Goal: Information Seeking & Learning: Learn about a topic

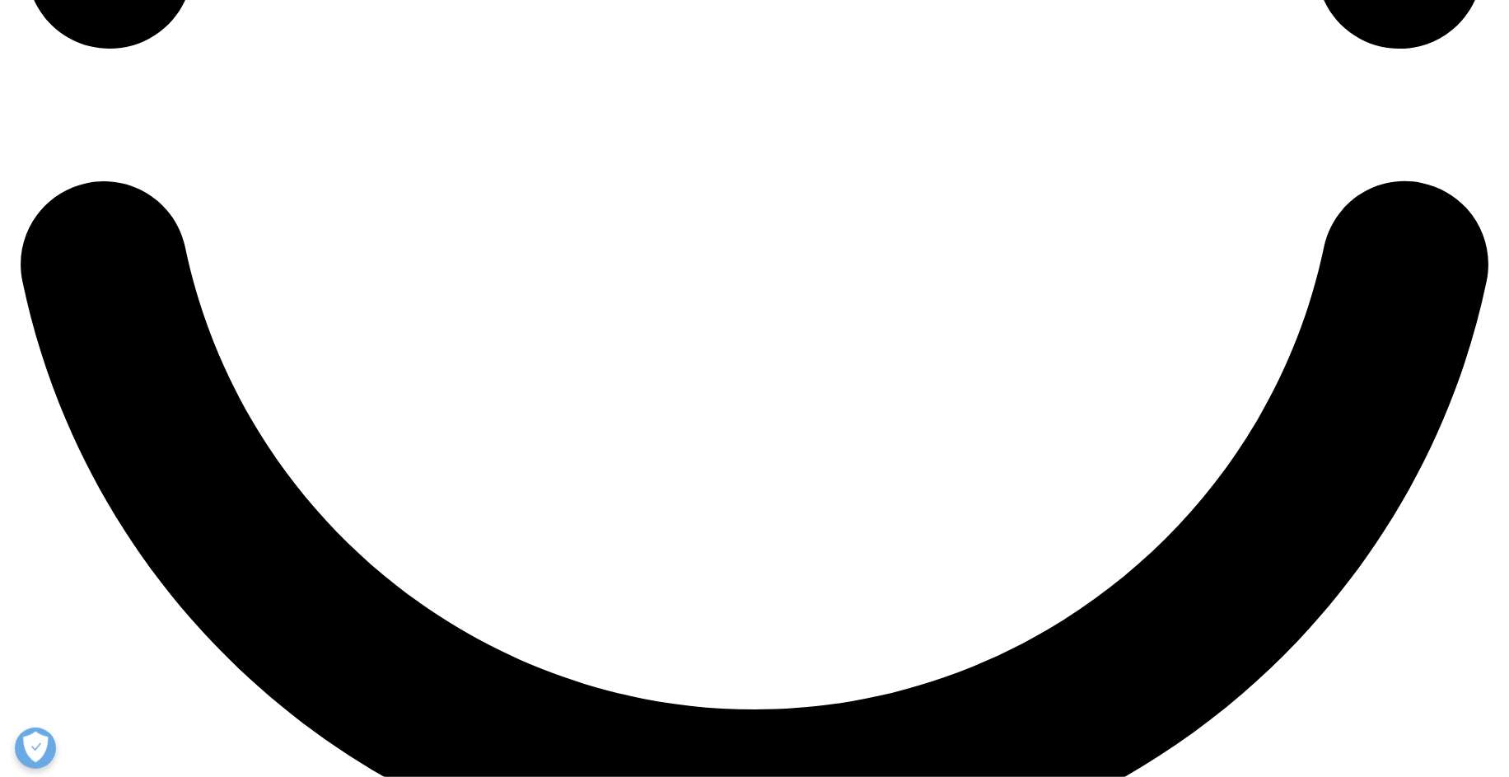
scroll to position [3704, 0]
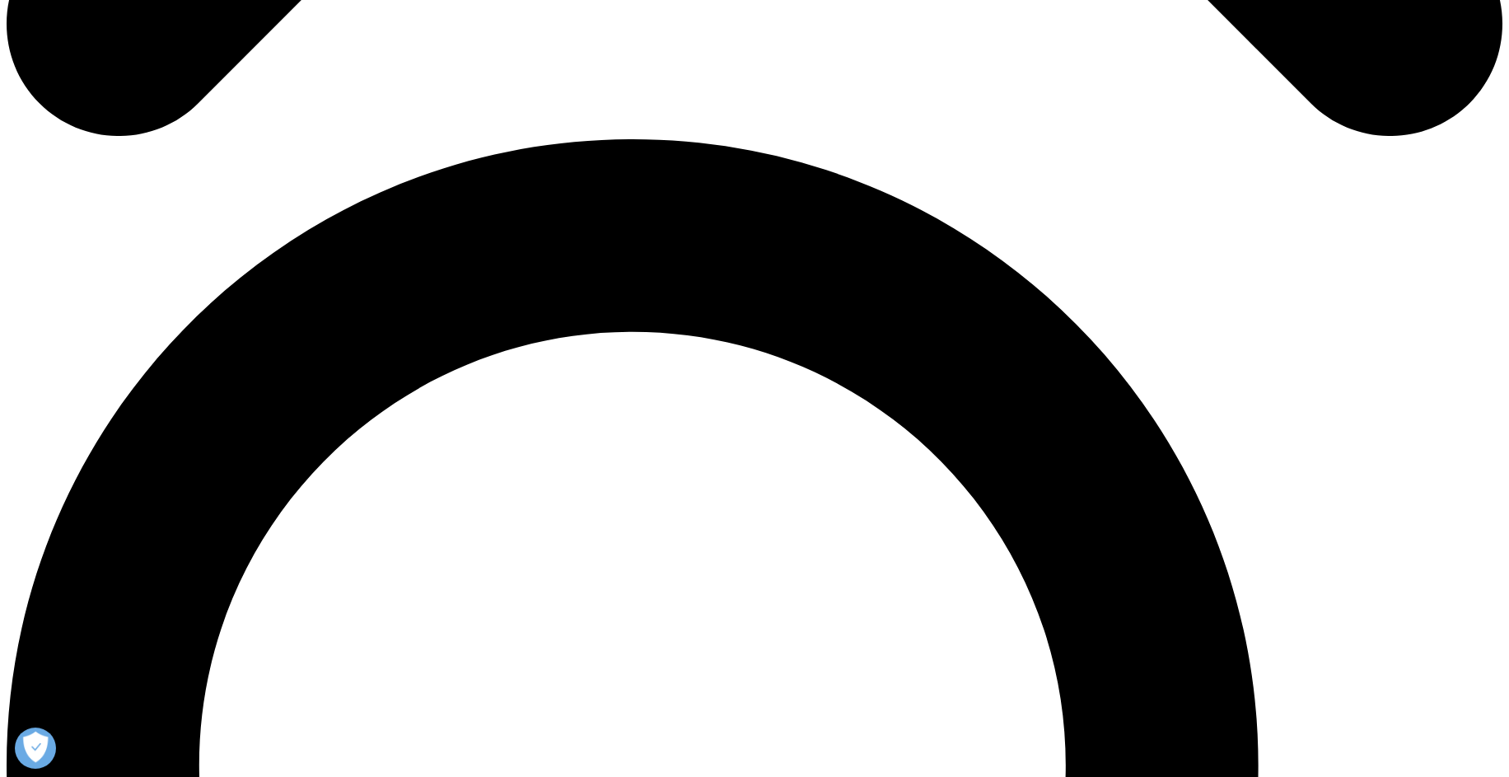
scroll to position [1424, 0]
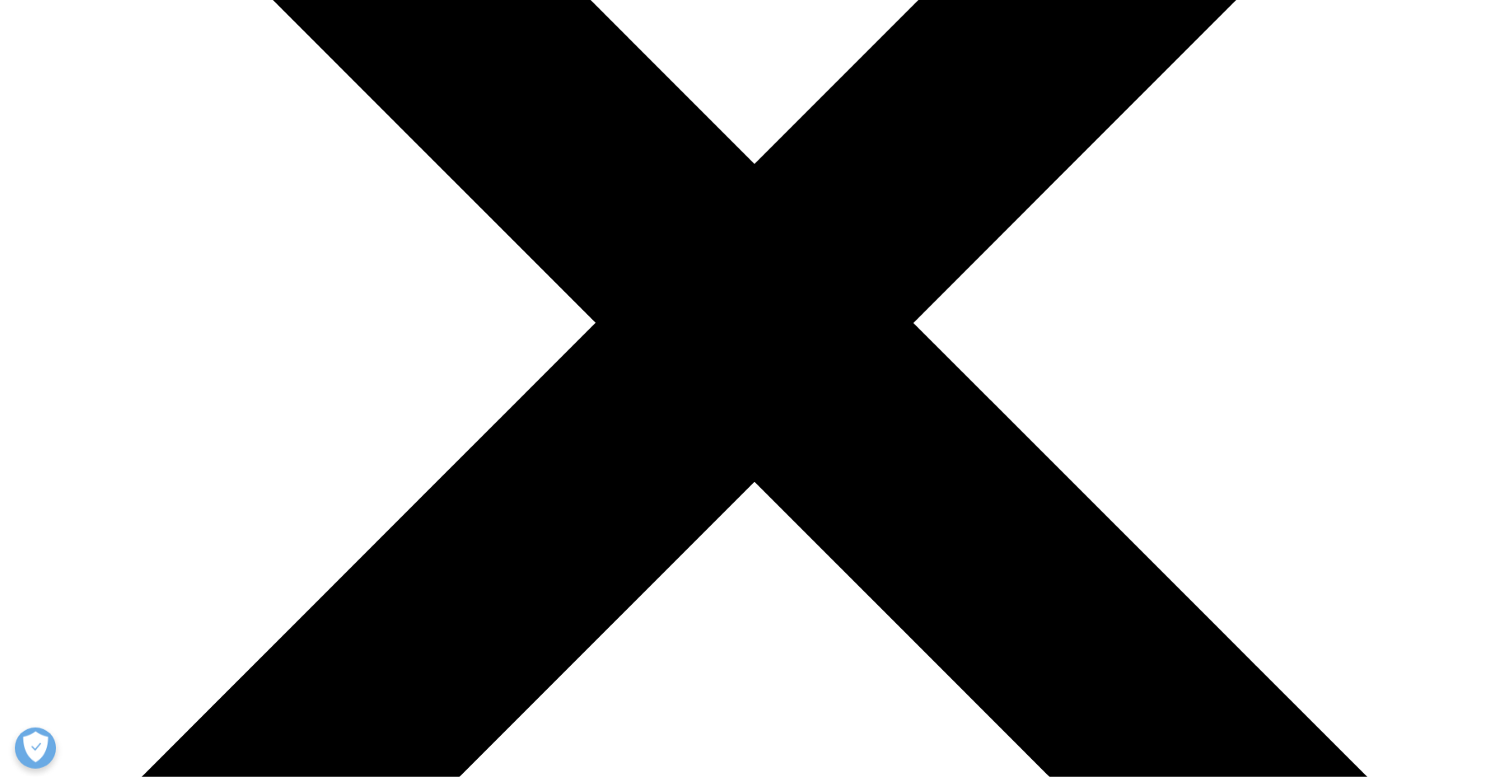
scroll to position [791, 0]
